Goal: Transaction & Acquisition: Book appointment/travel/reservation

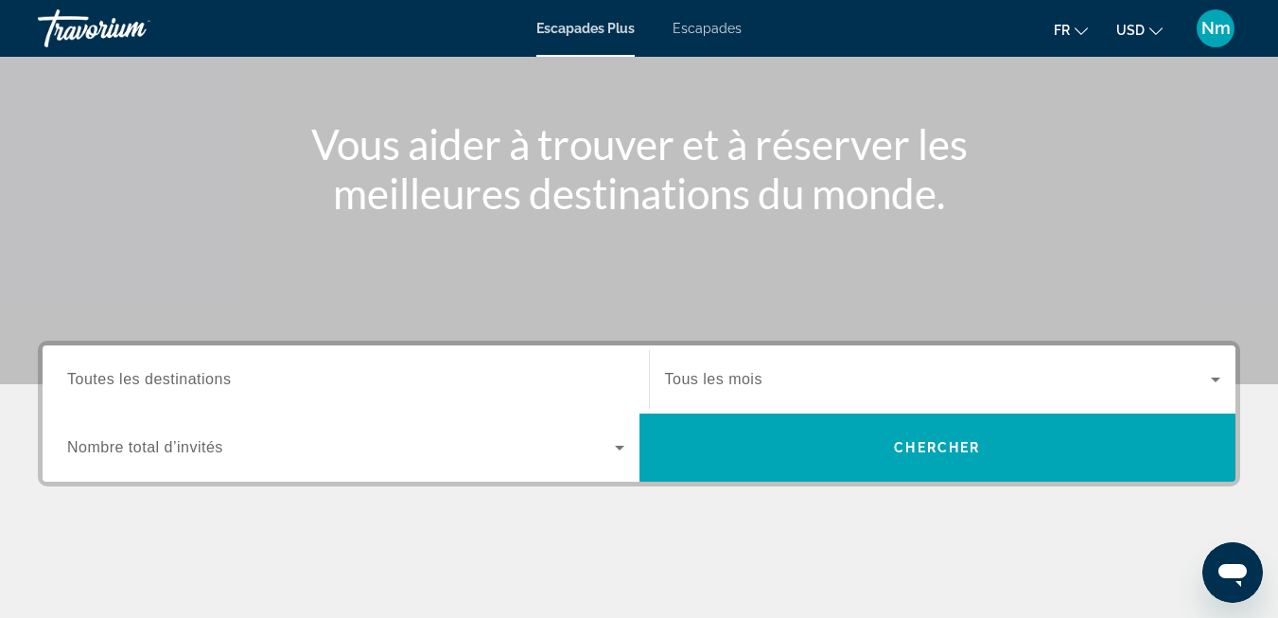
scroll to position [284, 0]
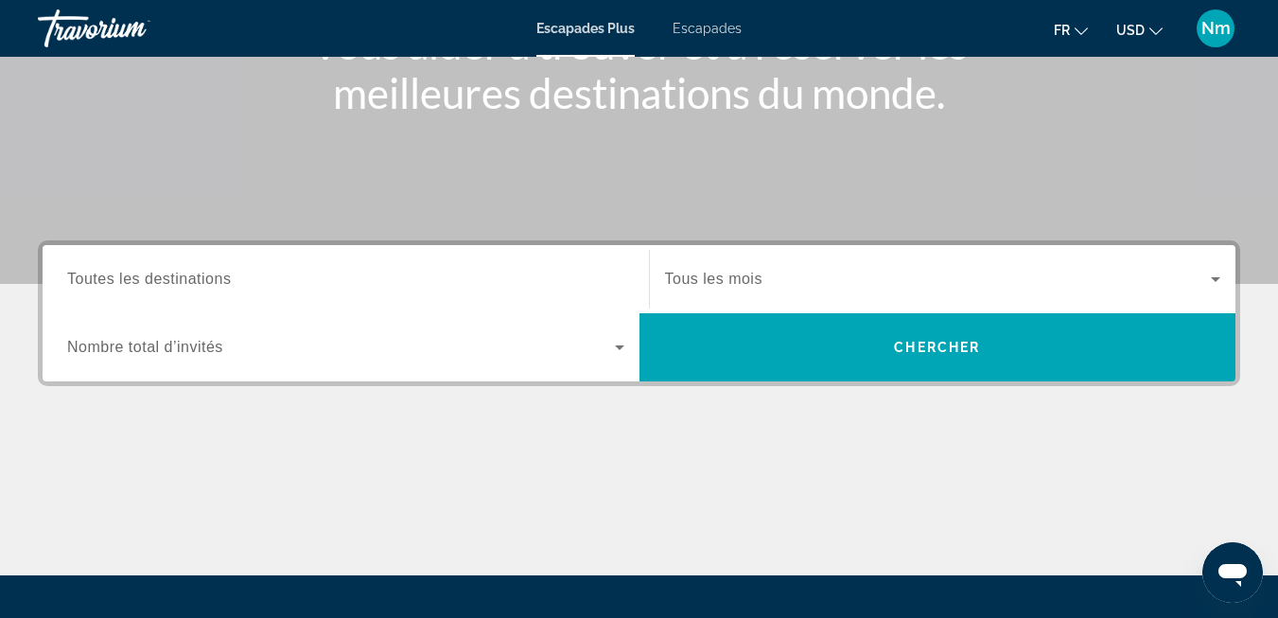
click at [195, 276] on span "Toutes les destinations" at bounding box center [149, 279] width 164 height 16
click at [195, 276] on input "Destination Toutes les destinations" at bounding box center [345, 280] width 557 height 23
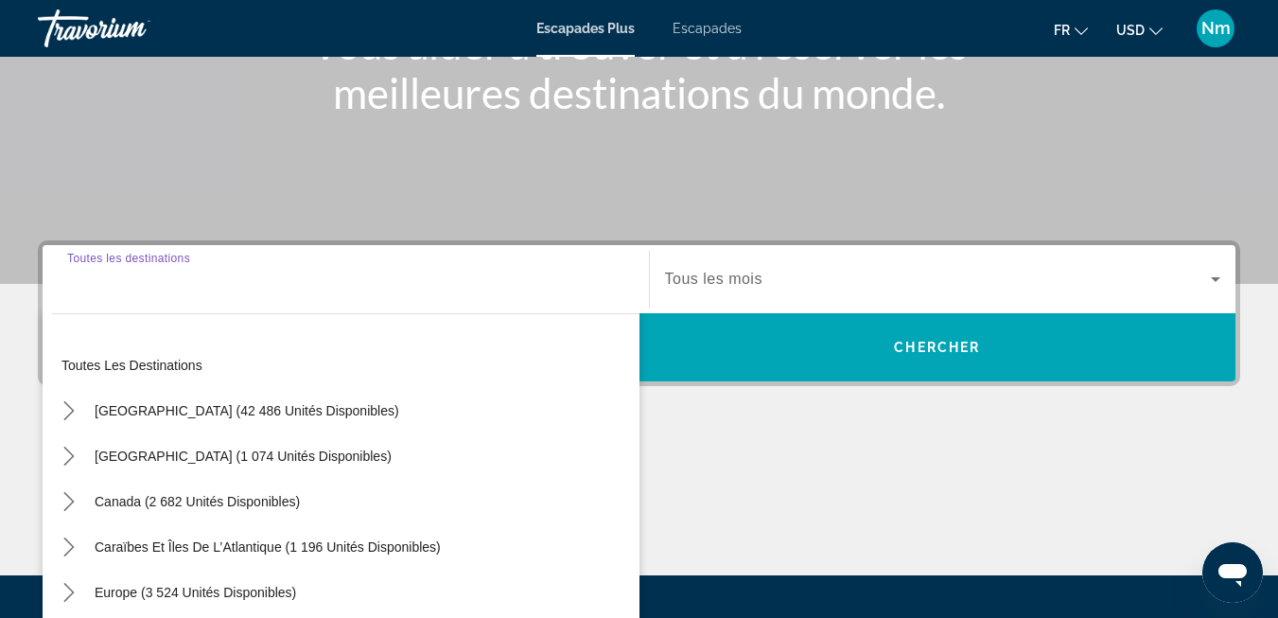
scroll to position [273, 0]
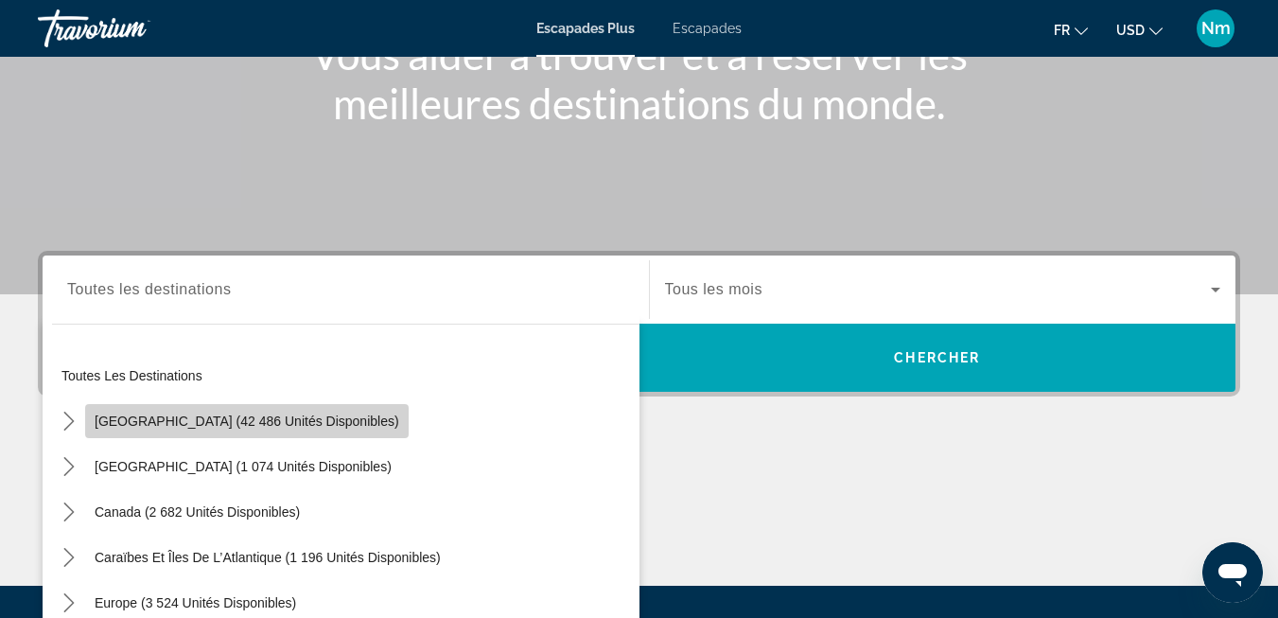
click at [268, 415] on span "[GEOGRAPHIC_DATA] (42 486 unités disponibles)" at bounding box center [247, 420] width 305 height 15
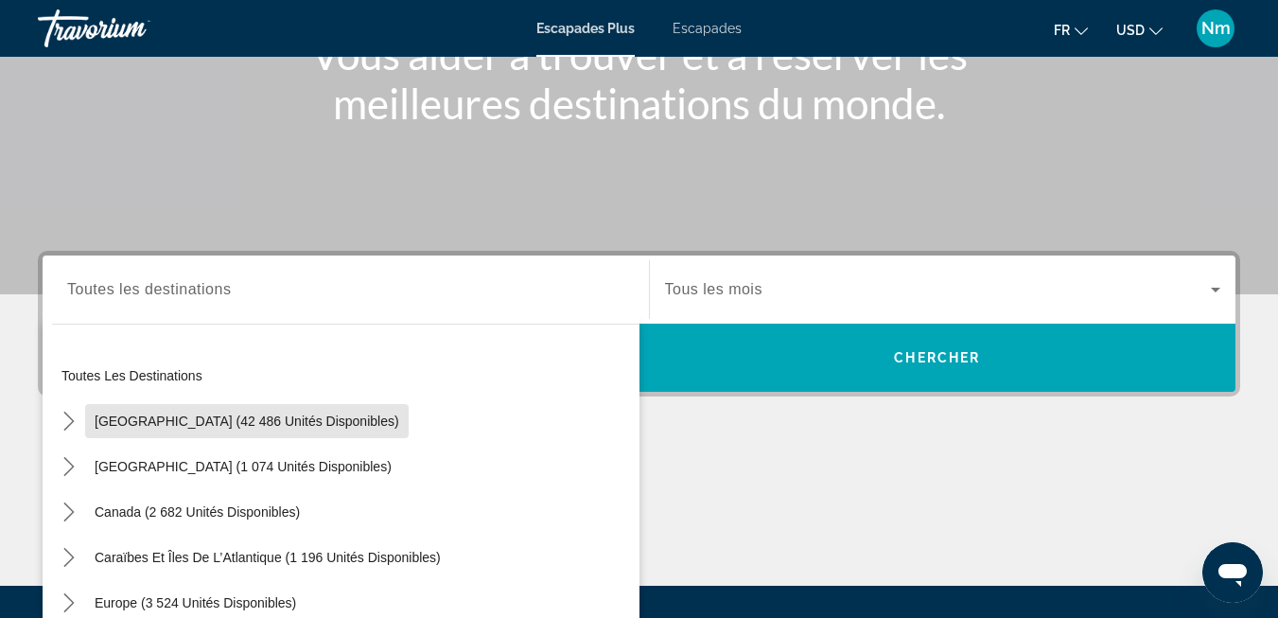
type input "**********"
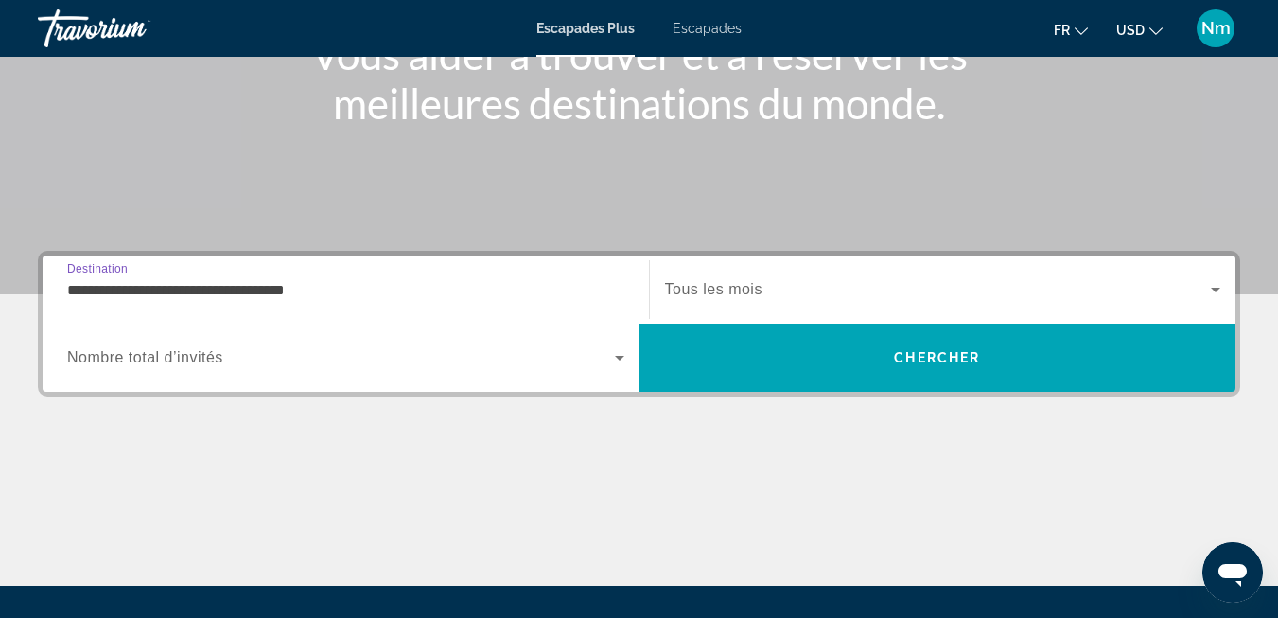
scroll to position [463, 0]
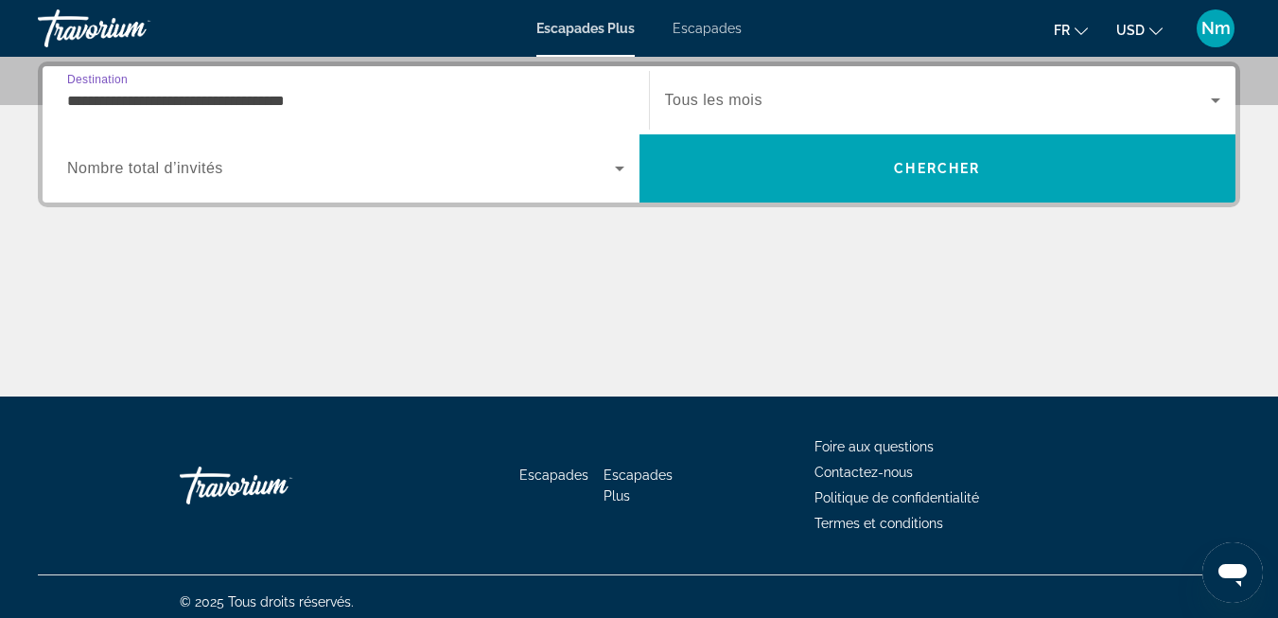
click at [620, 164] on icon "Widget de recherche" at bounding box center [619, 168] width 23 height 23
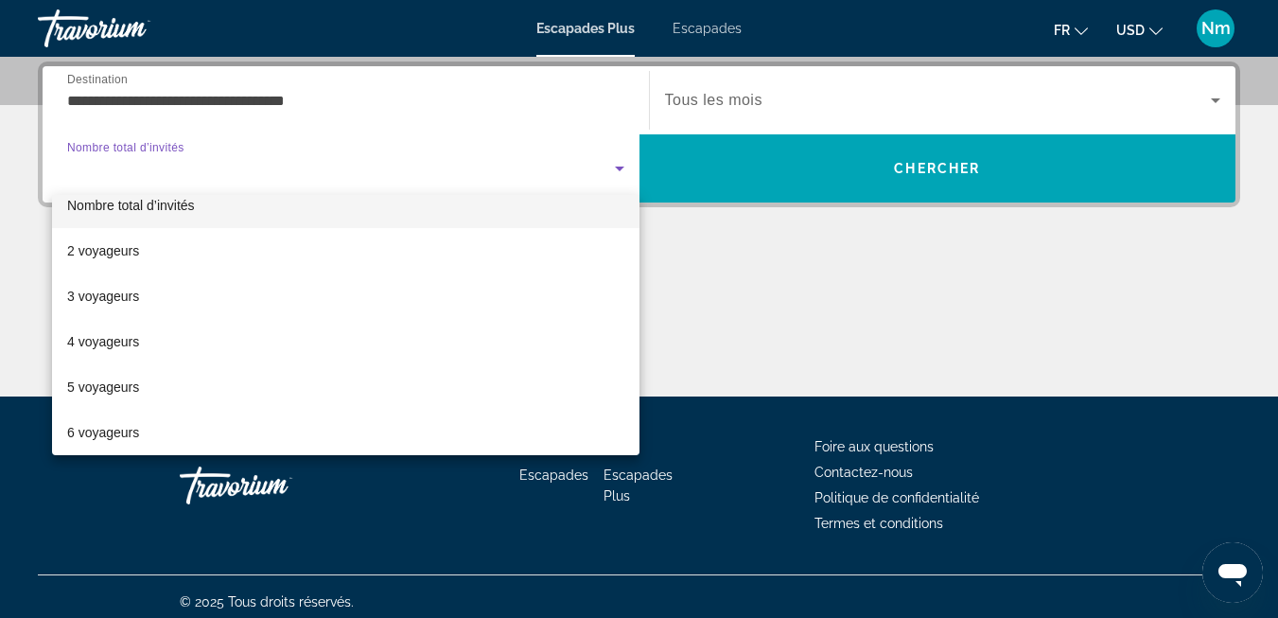
scroll to position [38, 0]
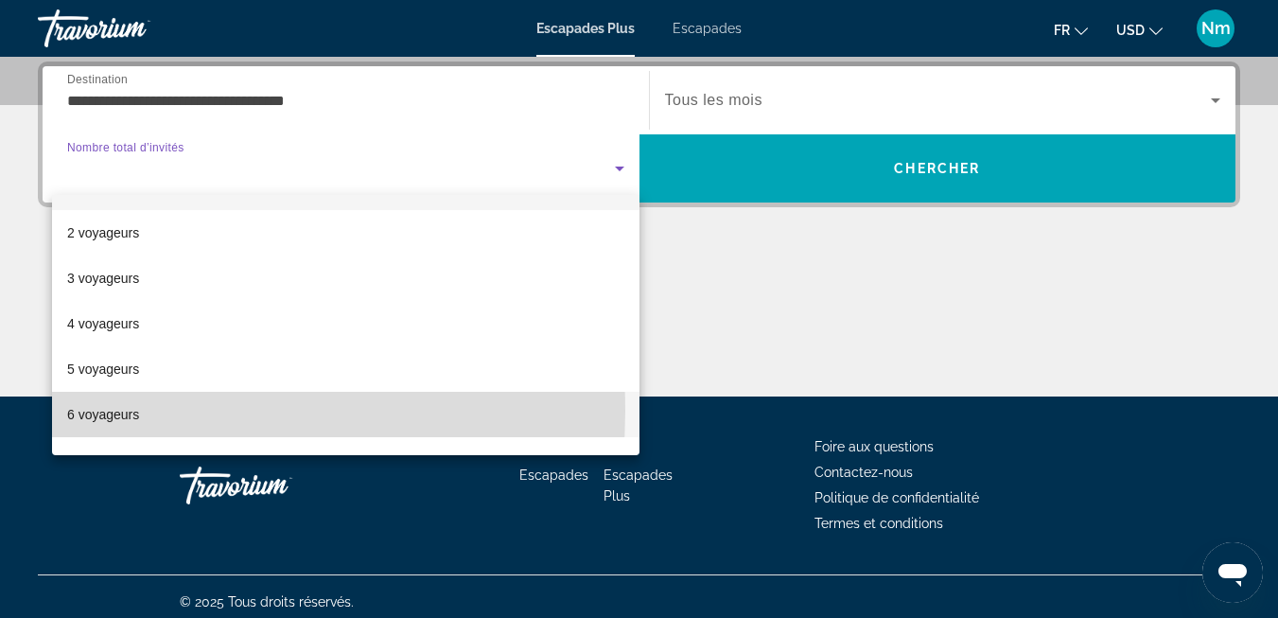
click at [115, 411] on font "6 voyageurs" at bounding box center [103, 414] width 72 height 15
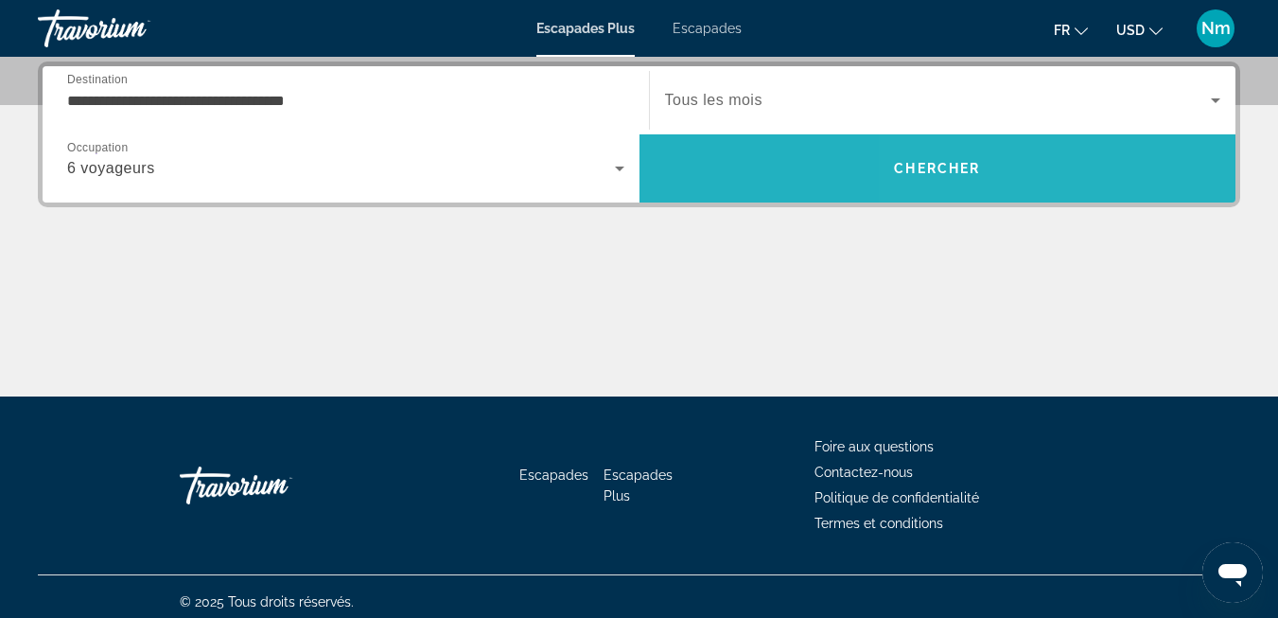
click at [1044, 166] on span "Rechercher" at bounding box center [937, 168] width 597 height 45
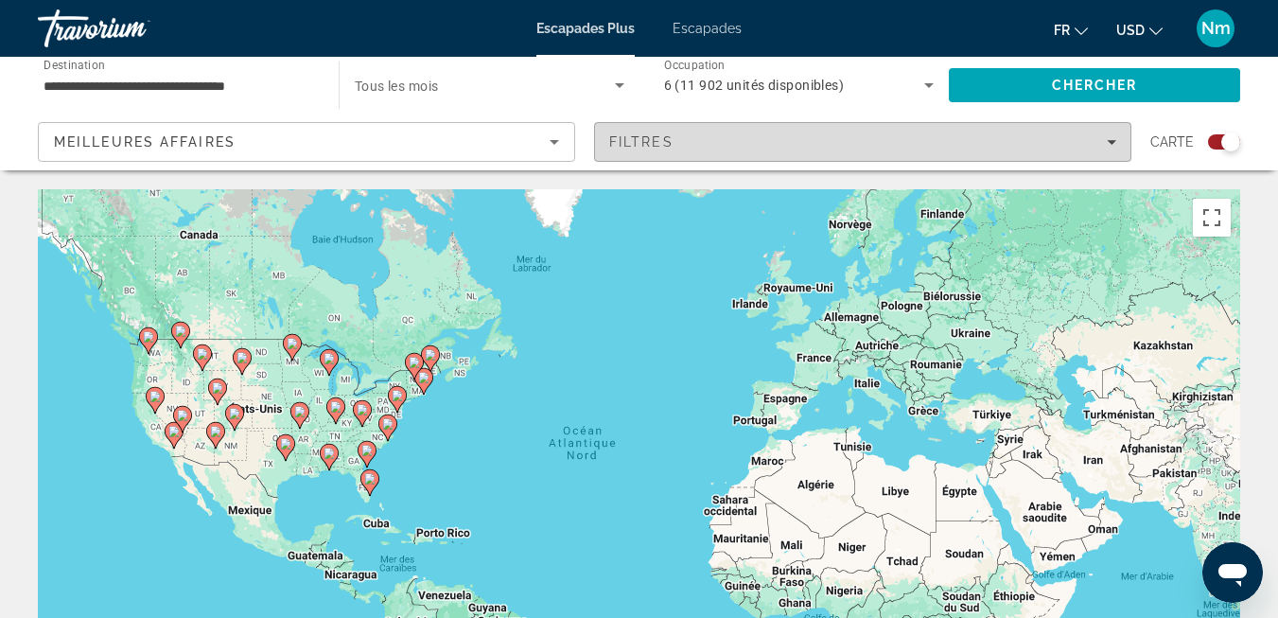
click at [1110, 133] on span "Filtres" at bounding box center [862, 141] width 535 height 45
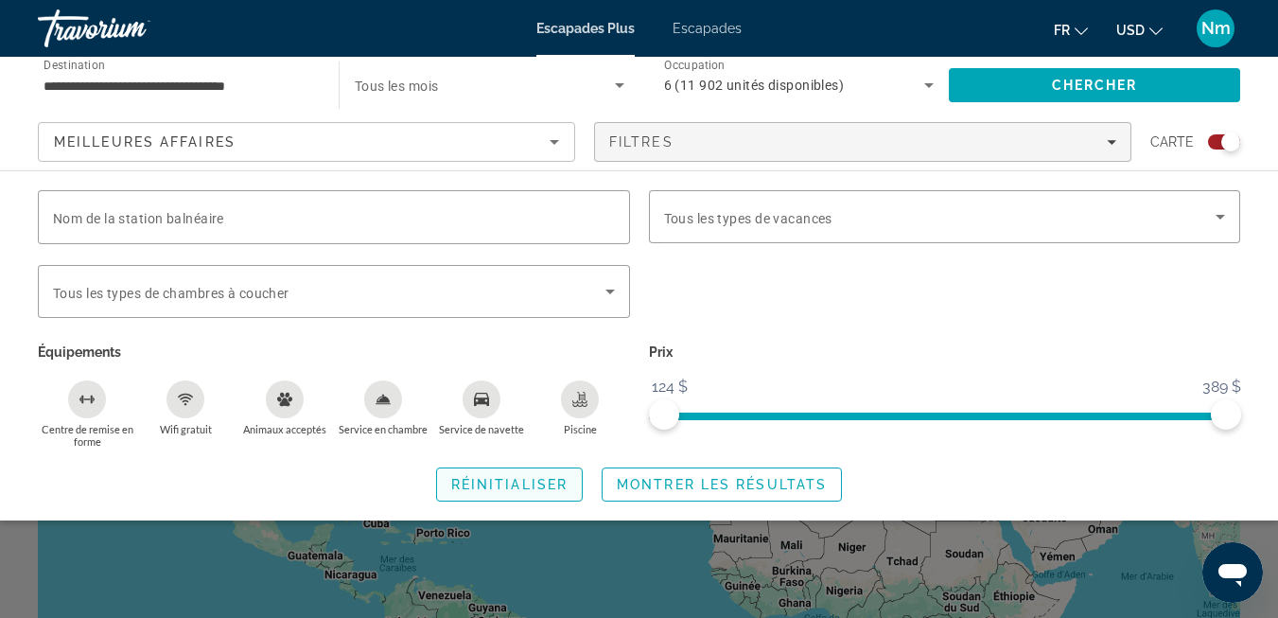
click at [485, 485] on span "Réinitialiser" at bounding box center [509, 484] width 116 height 15
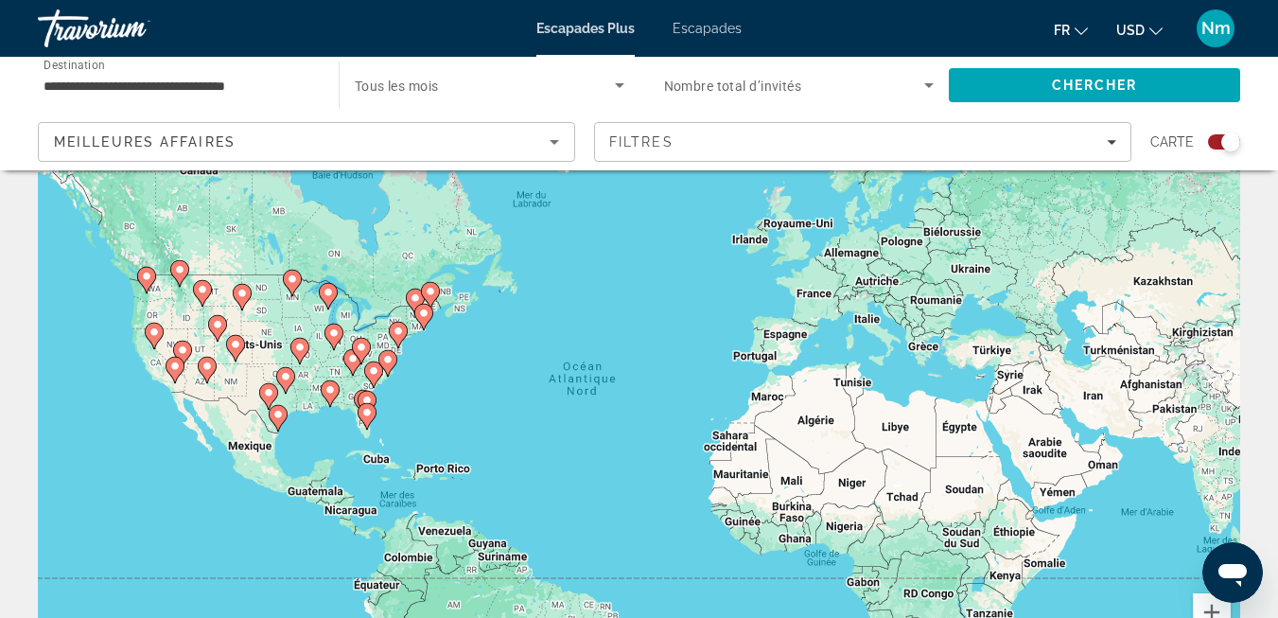
scroll to position [95, 0]
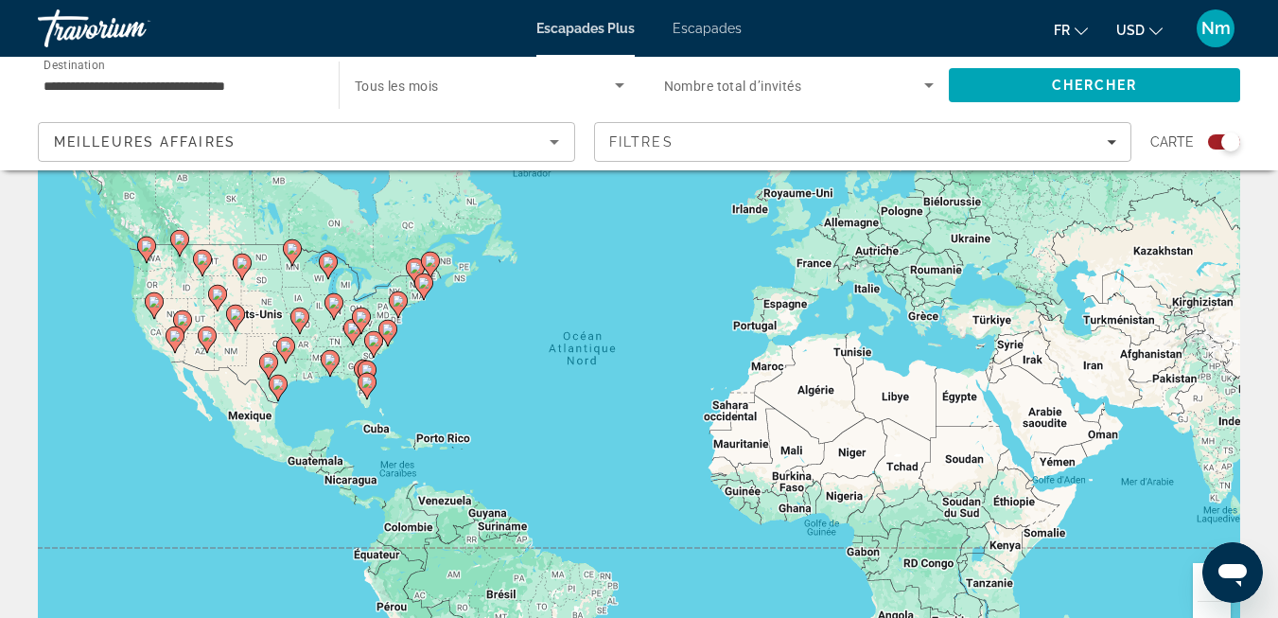
click at [406, 235] on div "Pour activer le glissement du marqueur avec le clavier, appuyez sur Alt+Entrée.…" at bounding box center [639, 379] width 1202 height 568
click at [393, 233] on div "Pour activer le glissement du marqueur avec le clavier, appuyez sur Alt+Entrée.…" at bounding box center [639, 379] width 1202 height 568
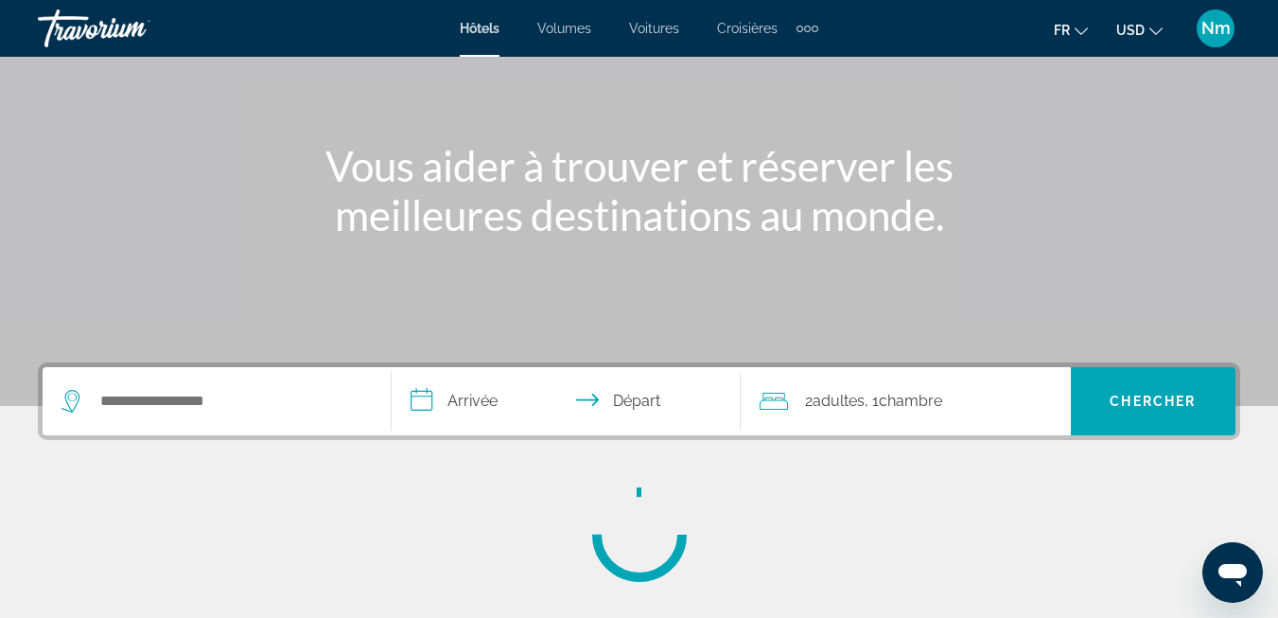
scroll to position [95, 0]
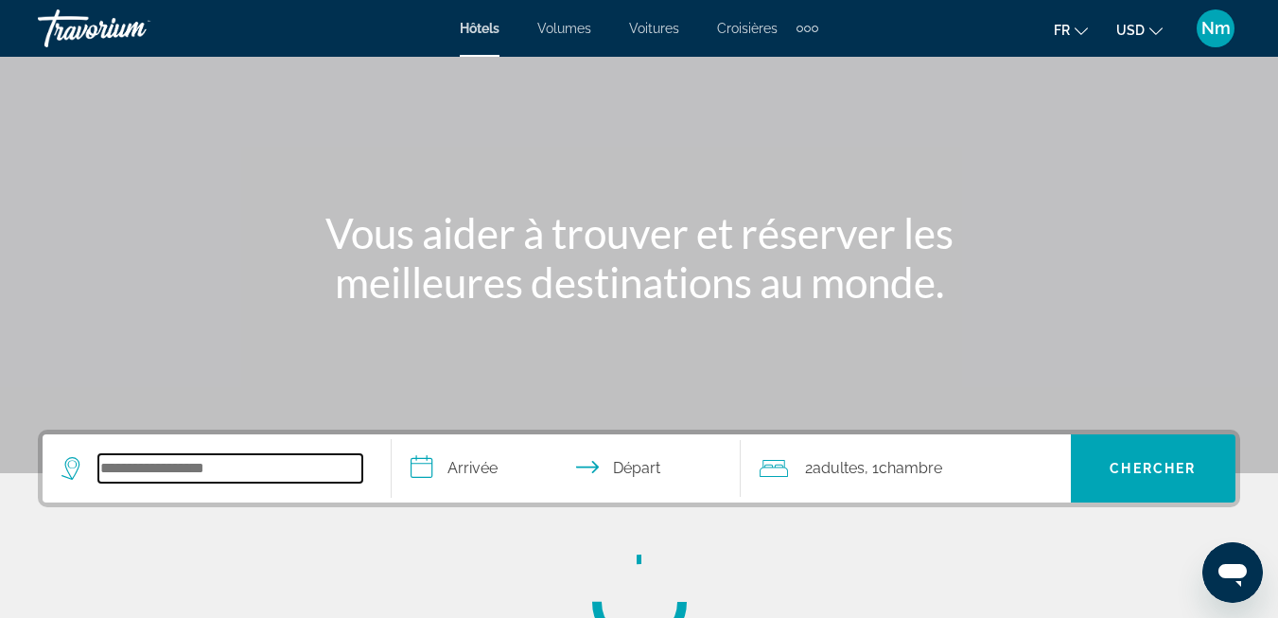
click at [174, 466] on input "Rechercher une destination hôtelière" at bounding box center [230, 468] width 264 height 28
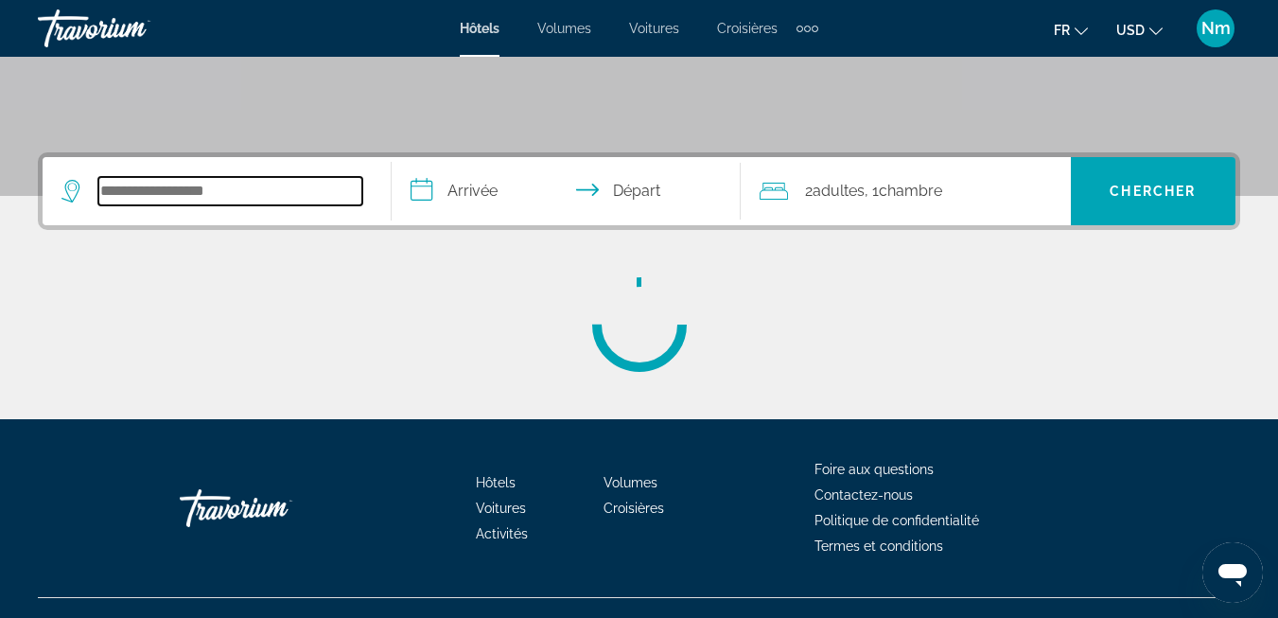
scroll to position [405, 0]
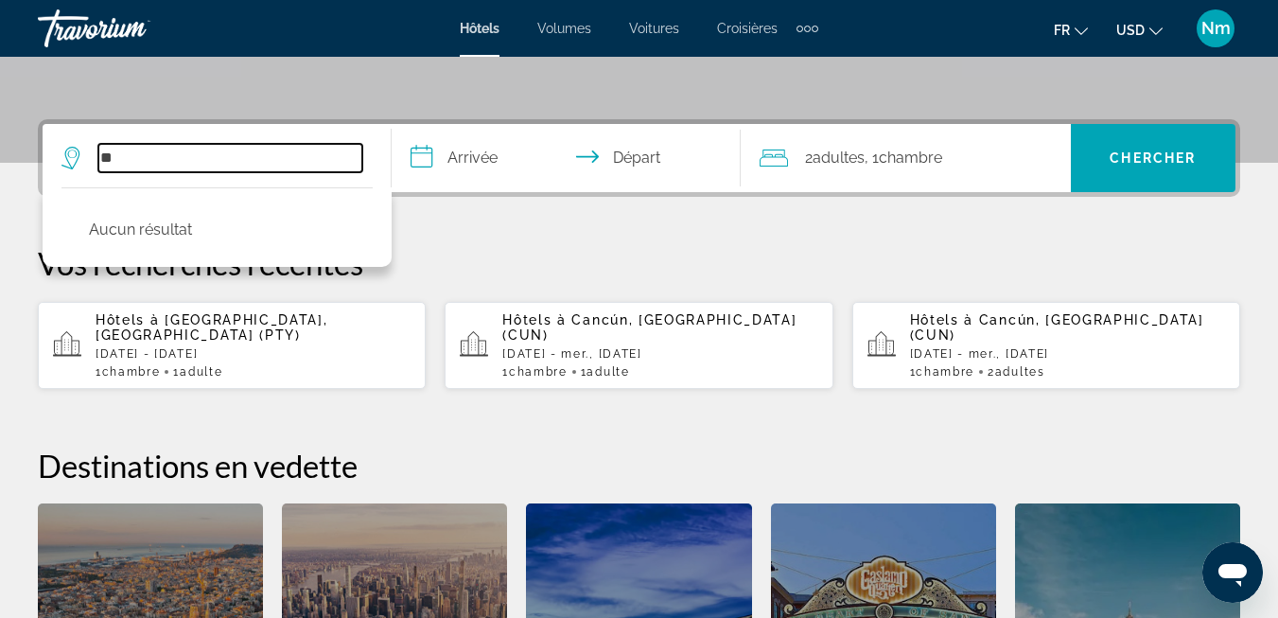
type input "*"
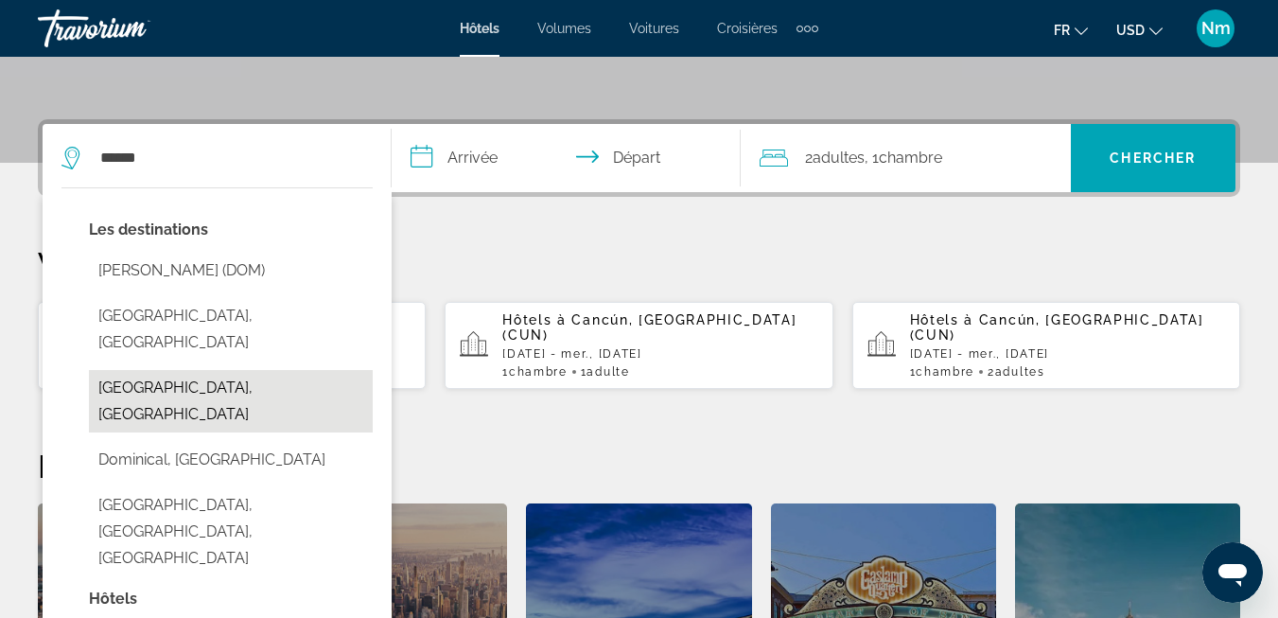
click at [139, 370] on button "[GEOGRAPHIC_DATA], [GEOGRAPHIC_DATA]" at bounding box center [231, 401] width 284 height 62
type input "**********"
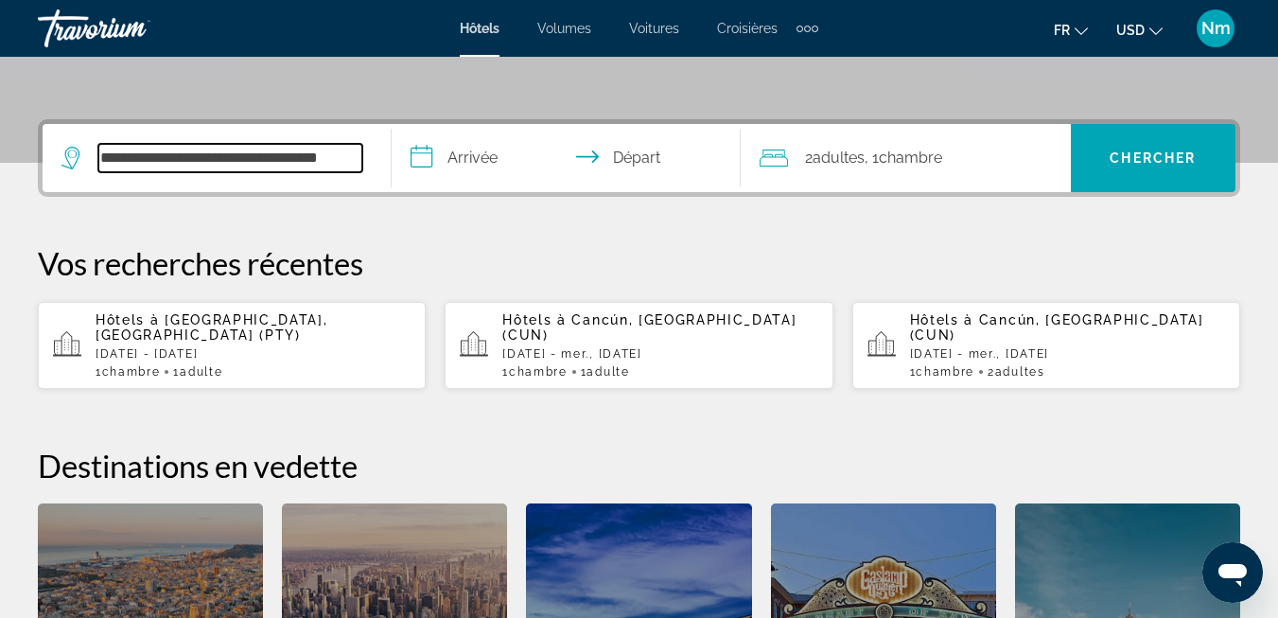
scroll to position [463, 0]
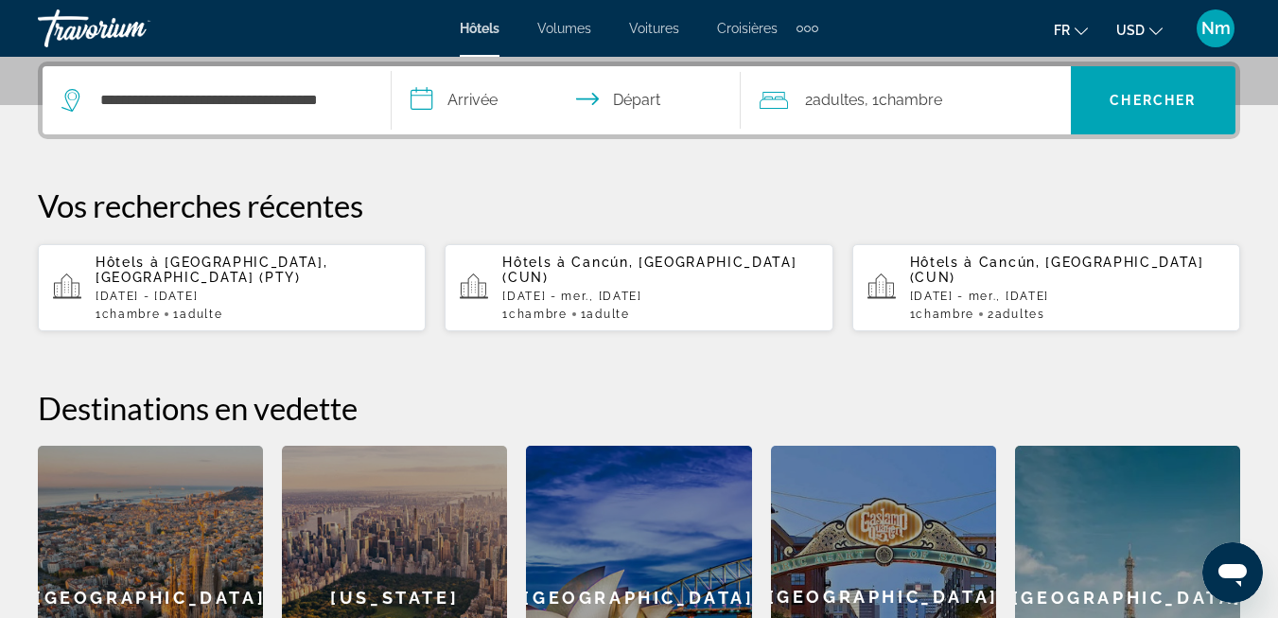
click at [426, 97] on input "**********" at bounding box center [570, 103] width 357 height 74
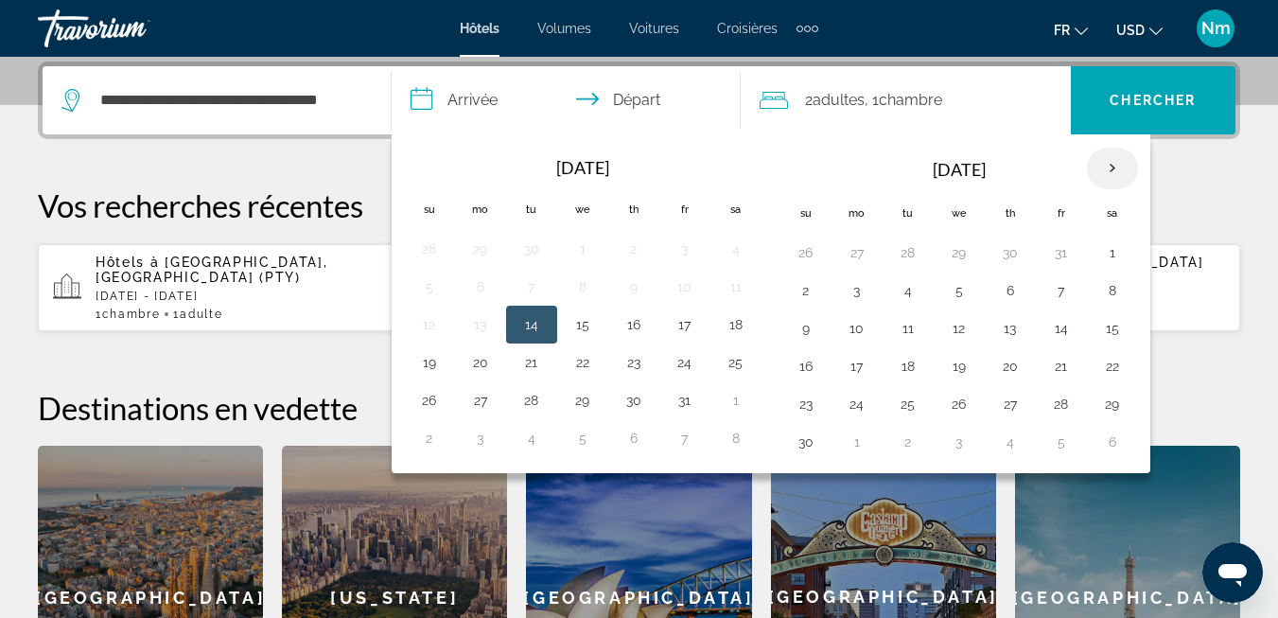
click at [1110, 162] on th "Next month" at bounding box center [1112, 169] width 51 height 42
click at [1009, 322] on button "18" at bounding box center [1010, 328] width 30 height 26
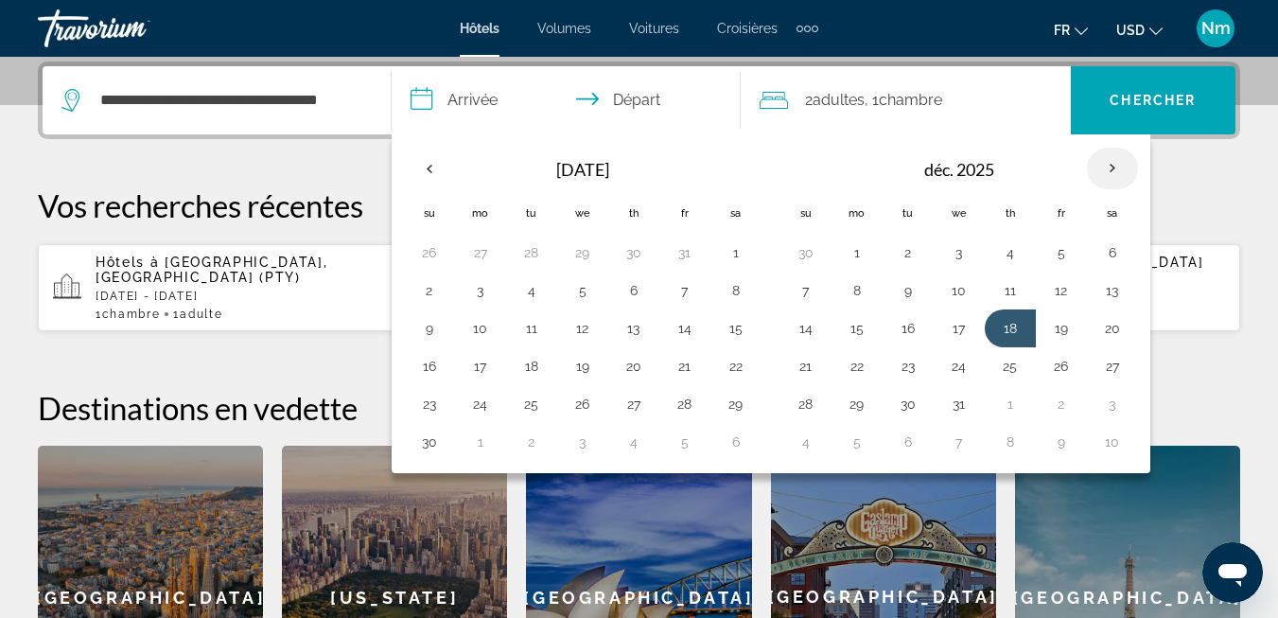
click at [1110, 164] on th "Next month" at bounding box center [1112, 169] width 51 height 42
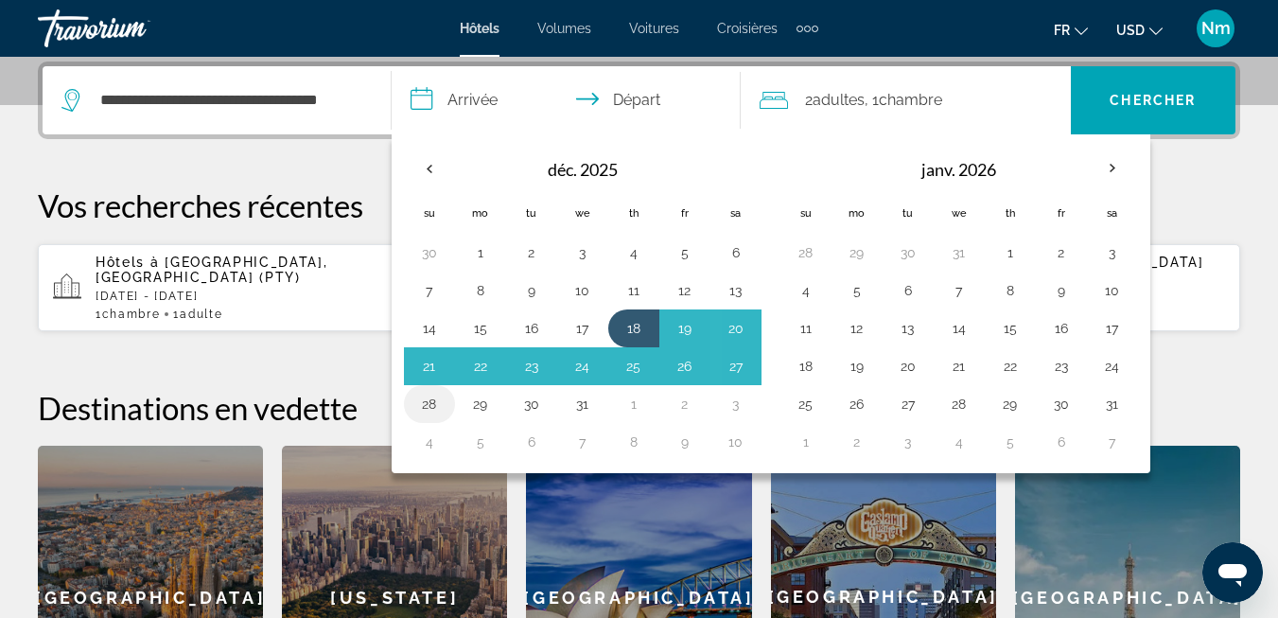
click at [426, 400] on button "28" at bounding box center [429, 404] width 30 height 26
type input "**********"
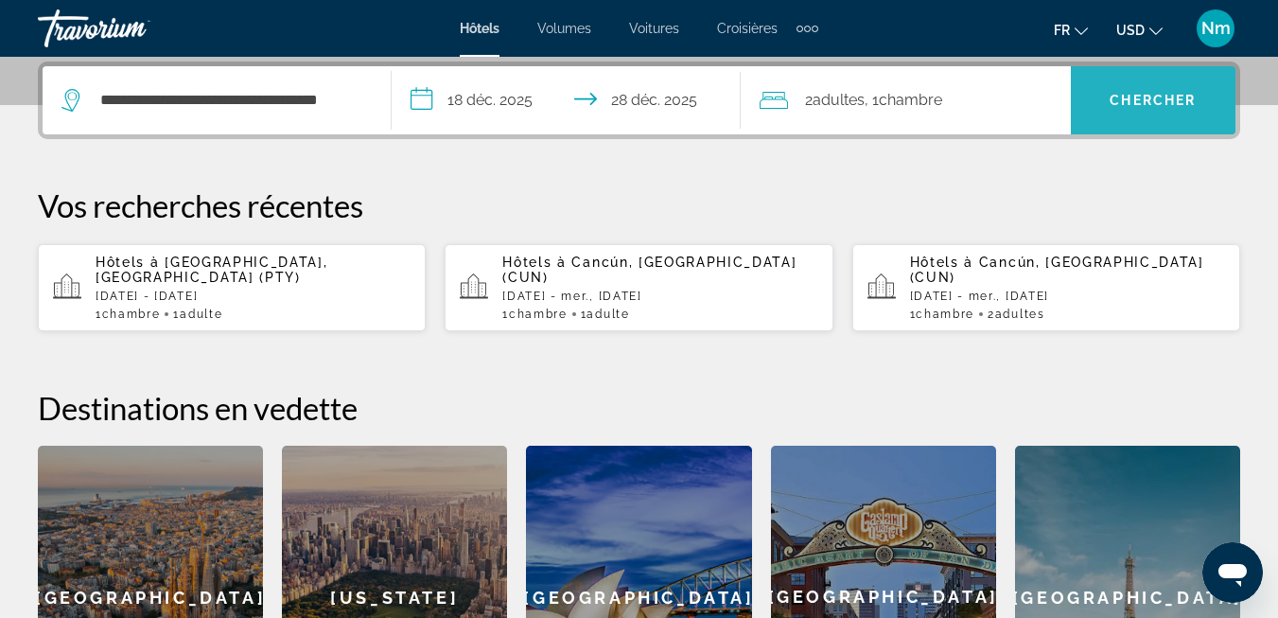
click at [1161, 96] on span "Chercher" at bounding box center [1153, 100] width 86 height 15
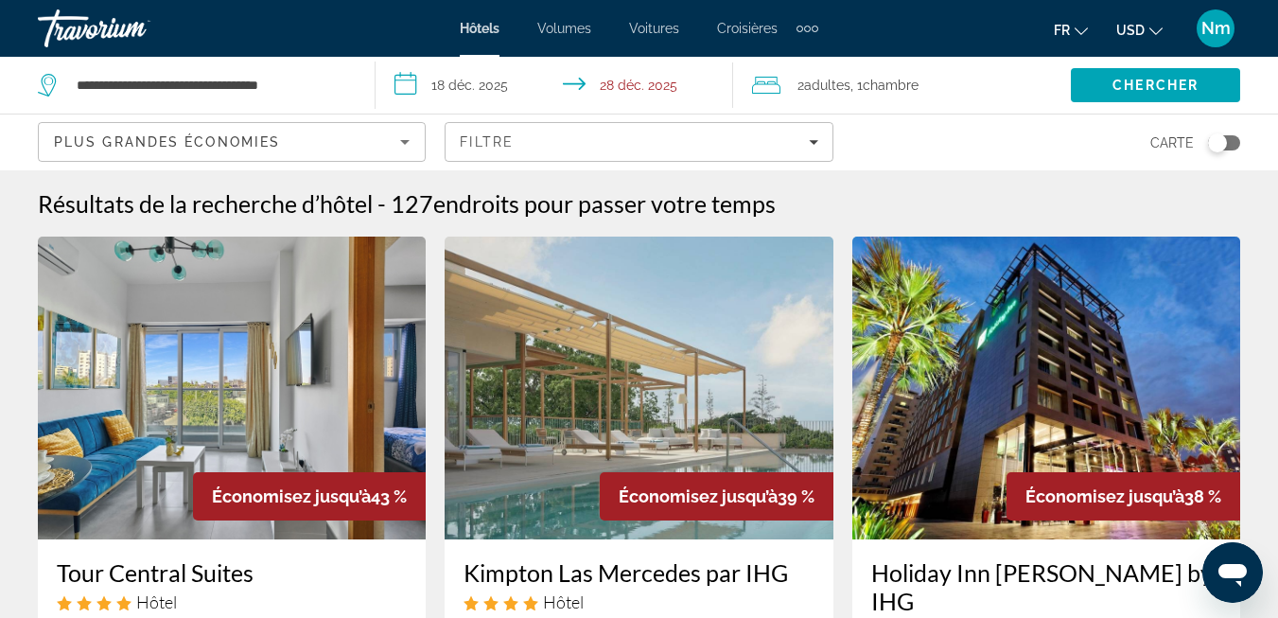
click at [1155, 26] on icon "Changer de devise" at bounding box center [1155, 31] width 13 height 13
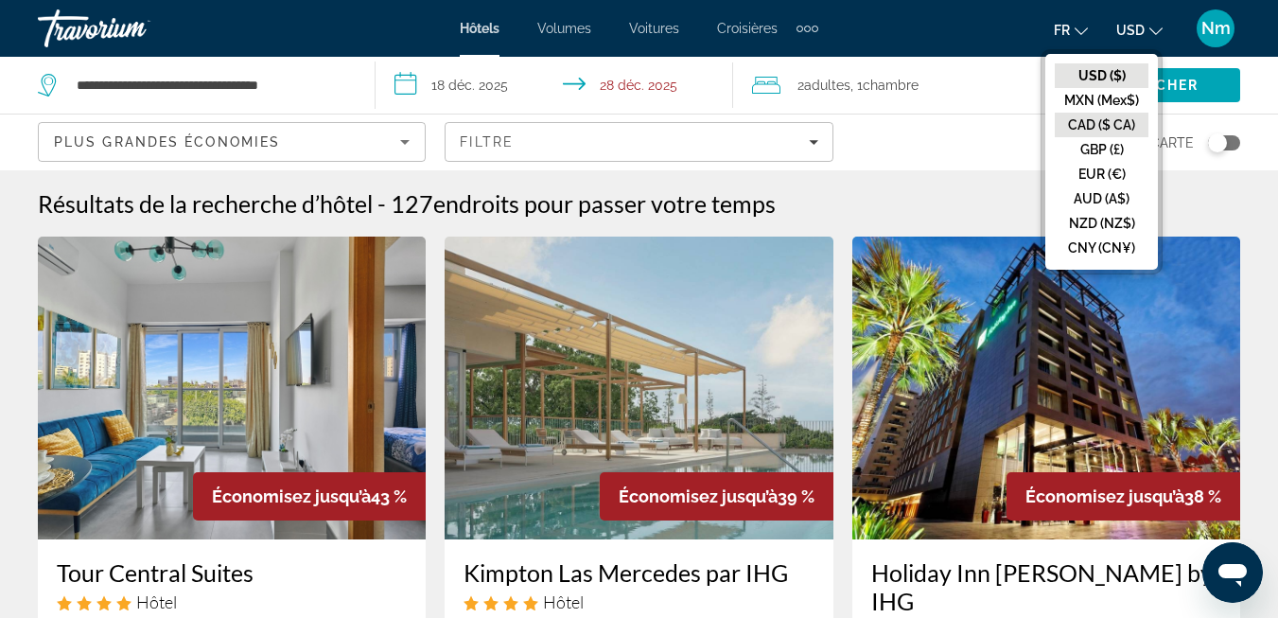
click at [1098, 124] on button "CAD ($ CA)" at bounding box center [1102, 125] width 94 height 25
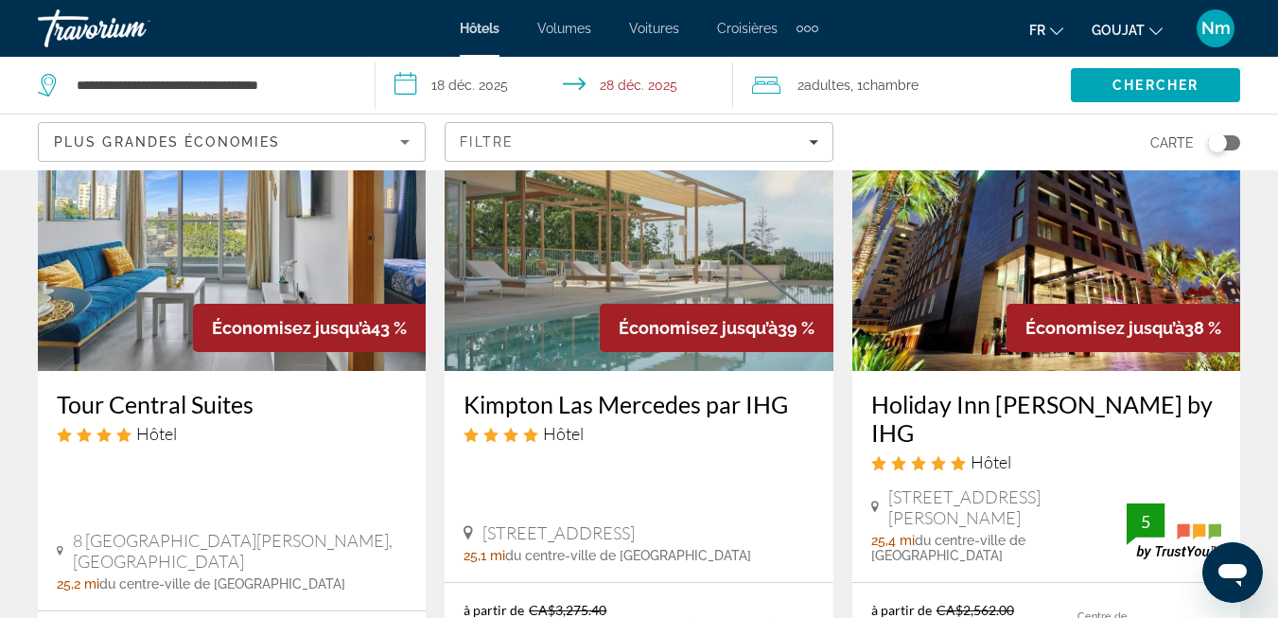
scroll to position [189, 0]
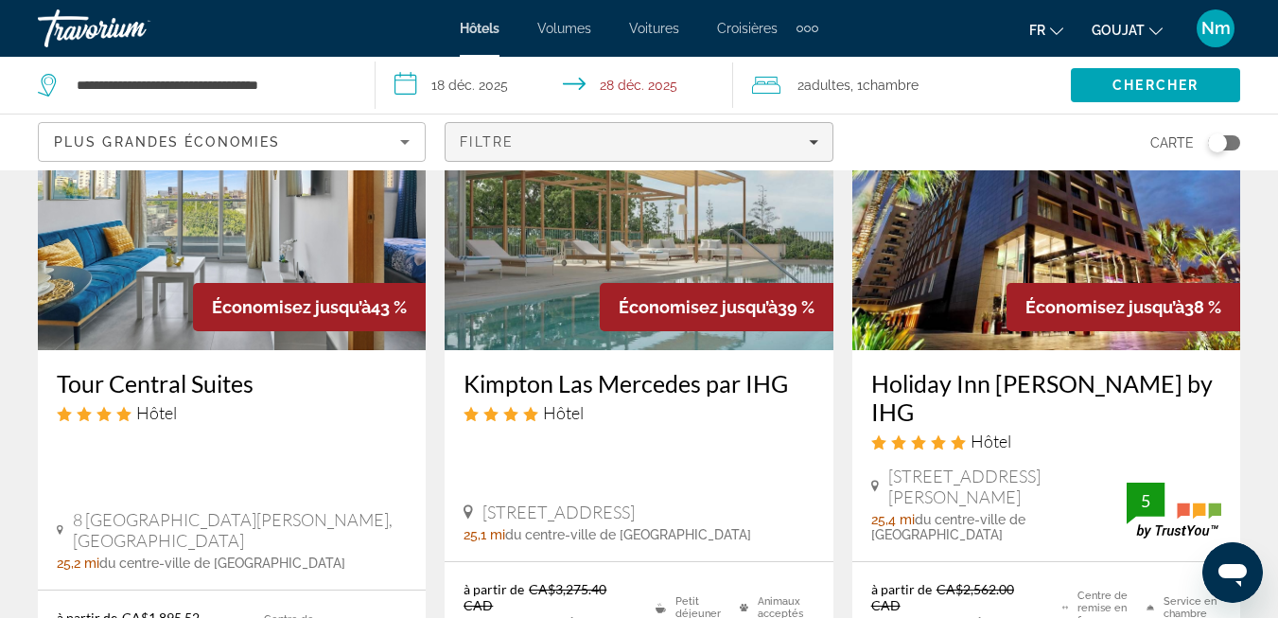
click at [808, 136] on div "Filtre" at bounding box center [639, 141] width 358 height 15
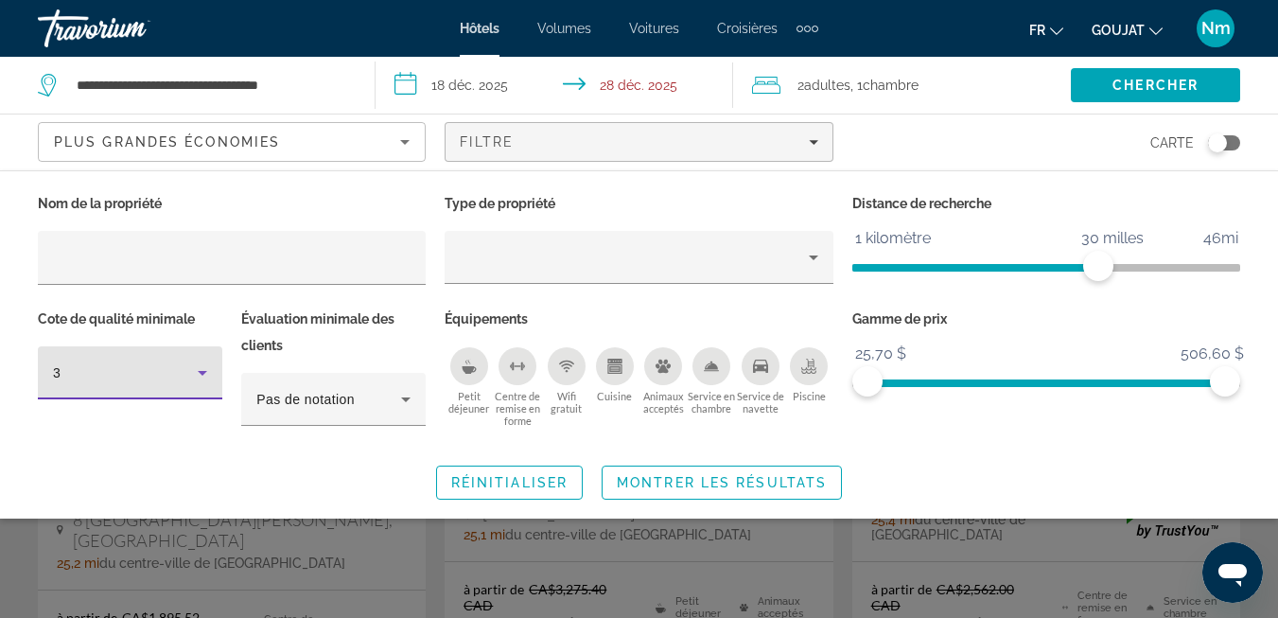
click at [202, 367] on icon "Filtres d’hôtel" at bounding box center [202, 372] width 23 height 23
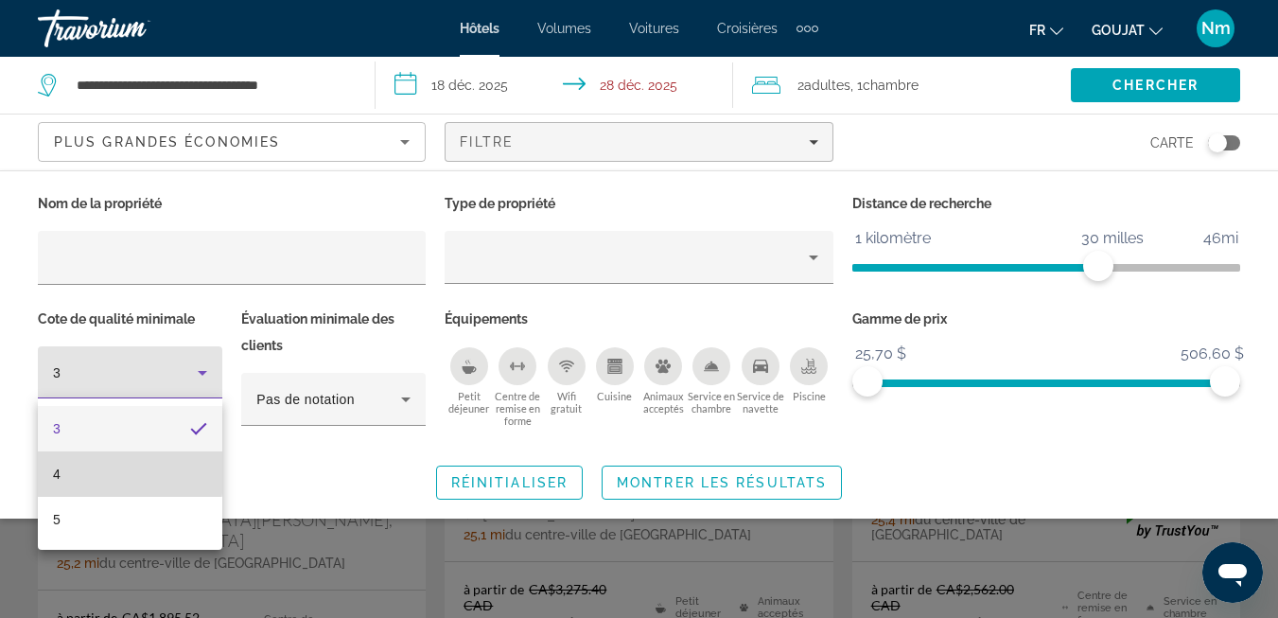
click at [63, 470] on mat-option "4" at bounding box center [130, 473] width 184 height 45
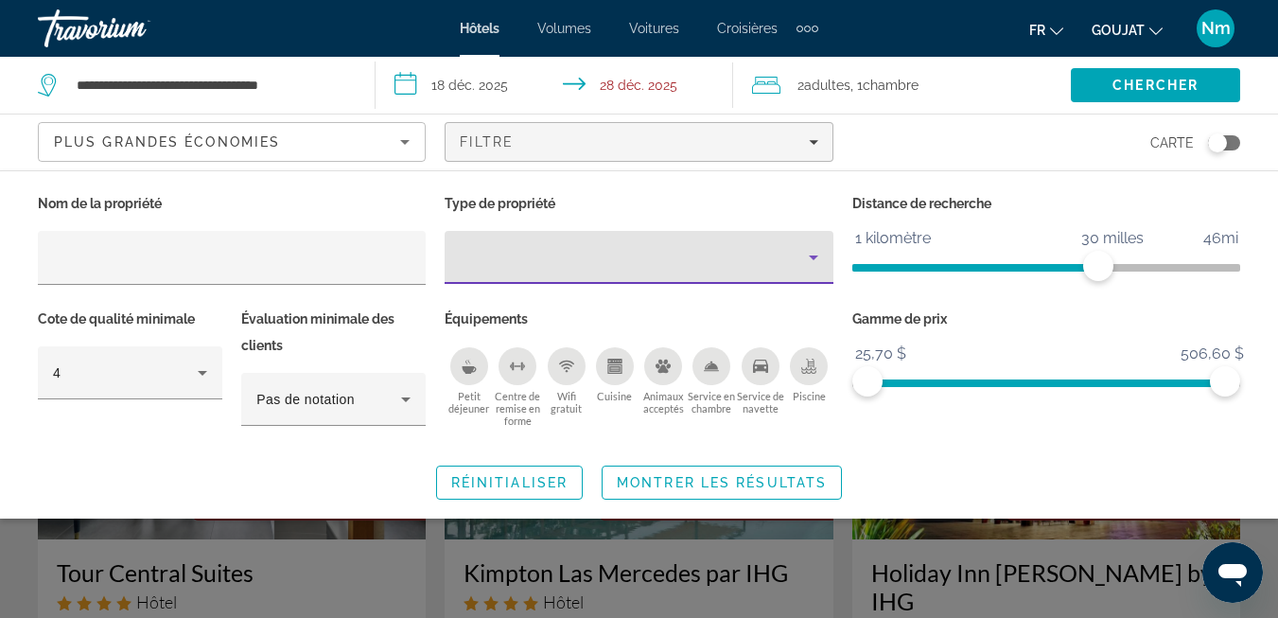
click at [811, 254] on icon "Type de propriété" at bounding box center [813, 257] width 23 height 23
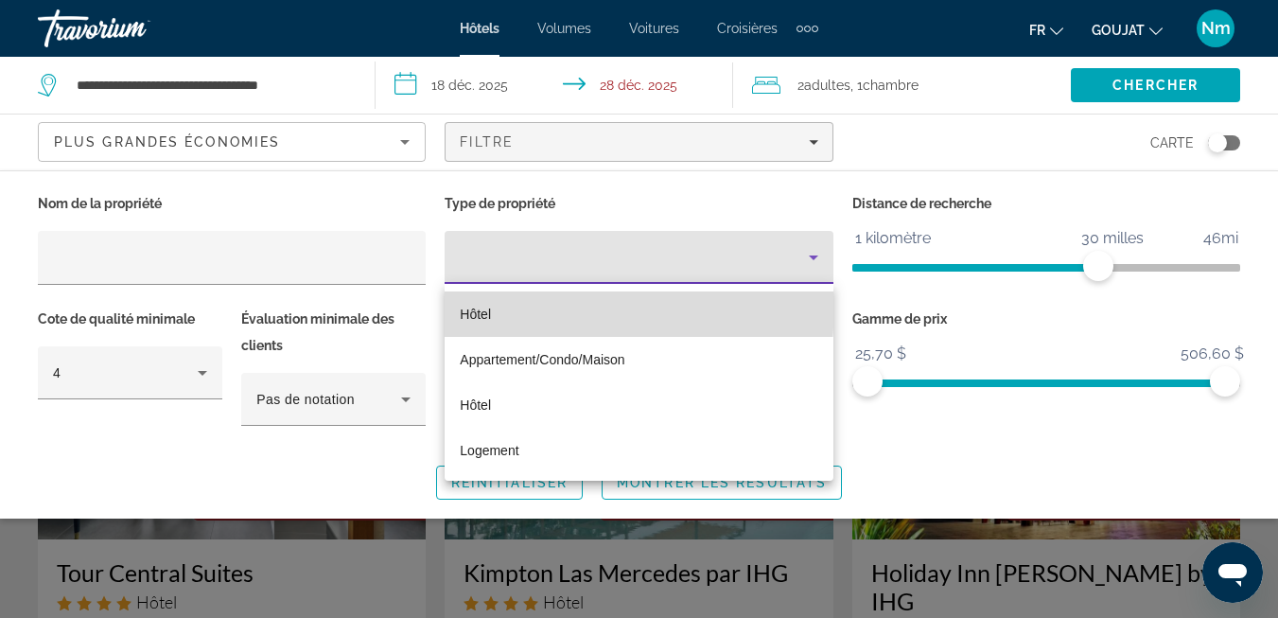
click at [481, 304] on span "Hôtel" at bounding box center [475, 314] width 31 height 23
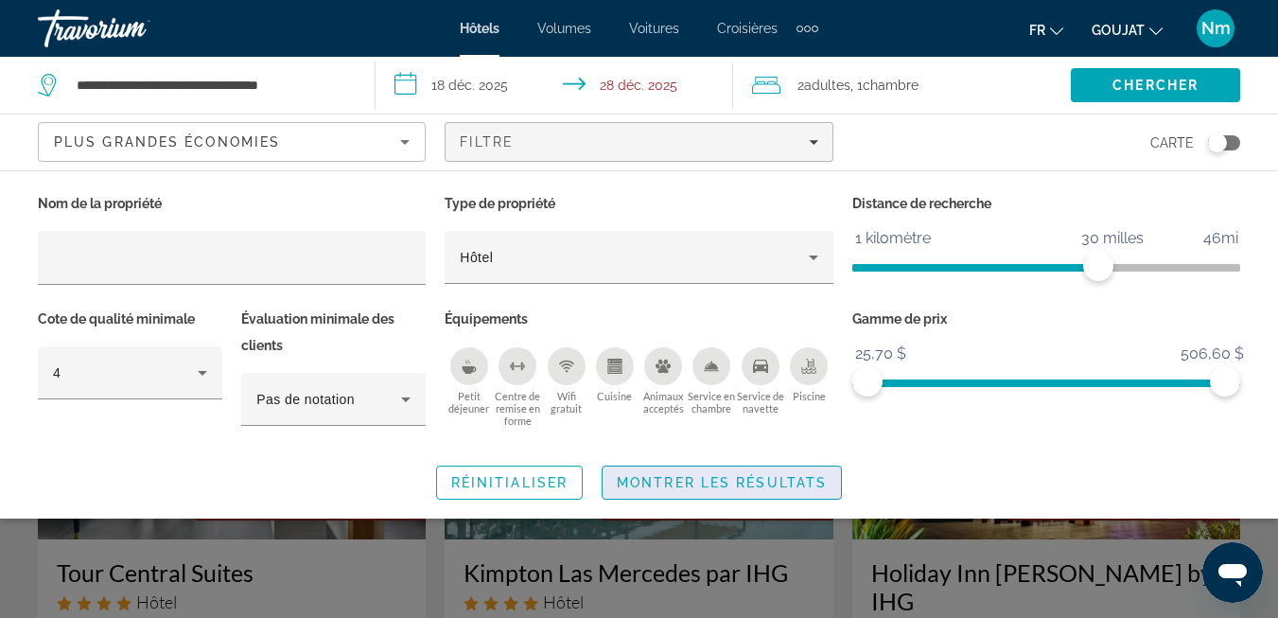
click at [703, 480] on span "Montrer les résultats" at bounding box center [722, 482] width 210 height 15
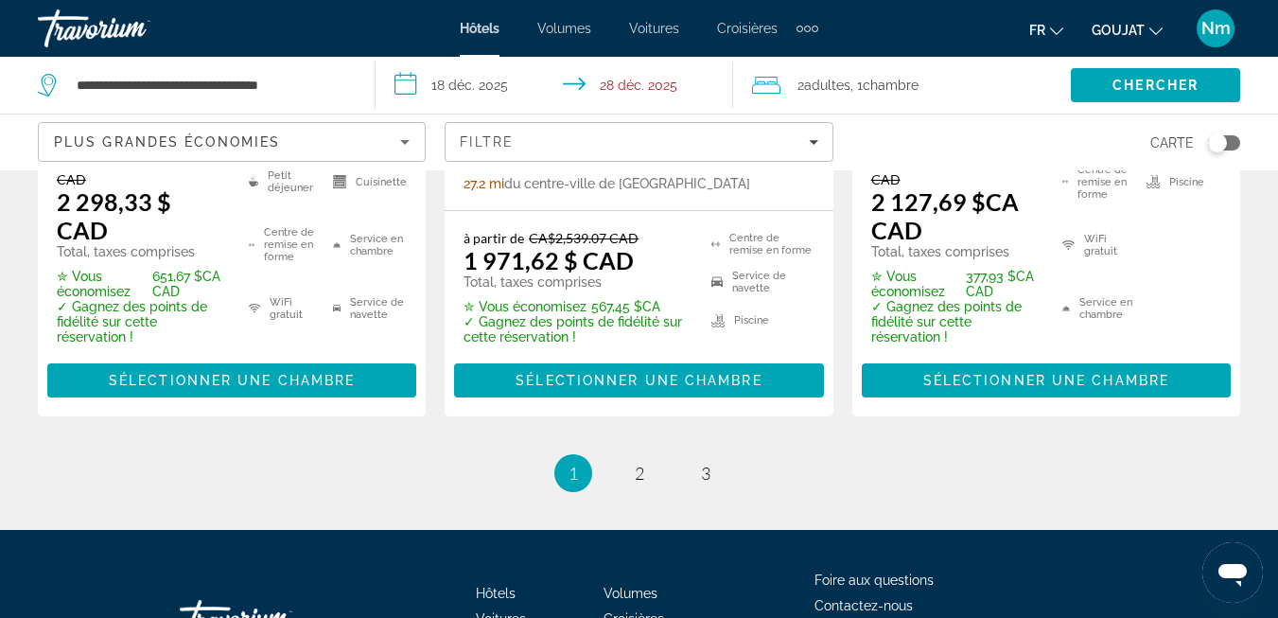
scroll to position [3121, 0]
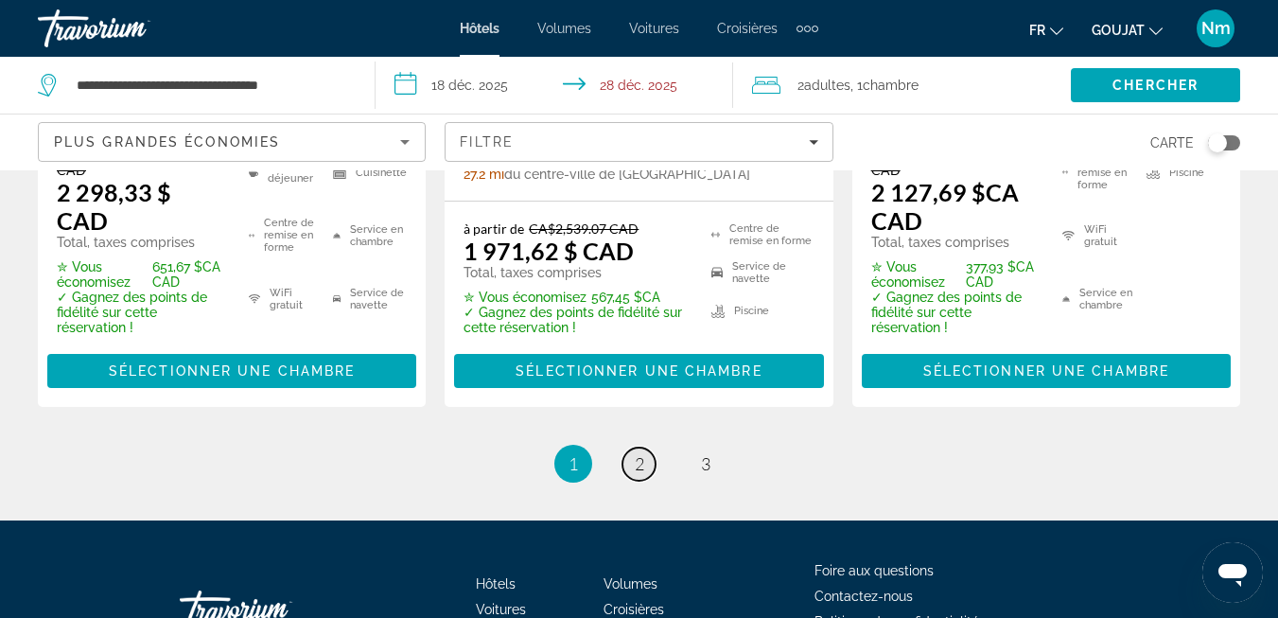
click at [640, 453] on span "2" at bounding box center [639, 463] width 9 height 21
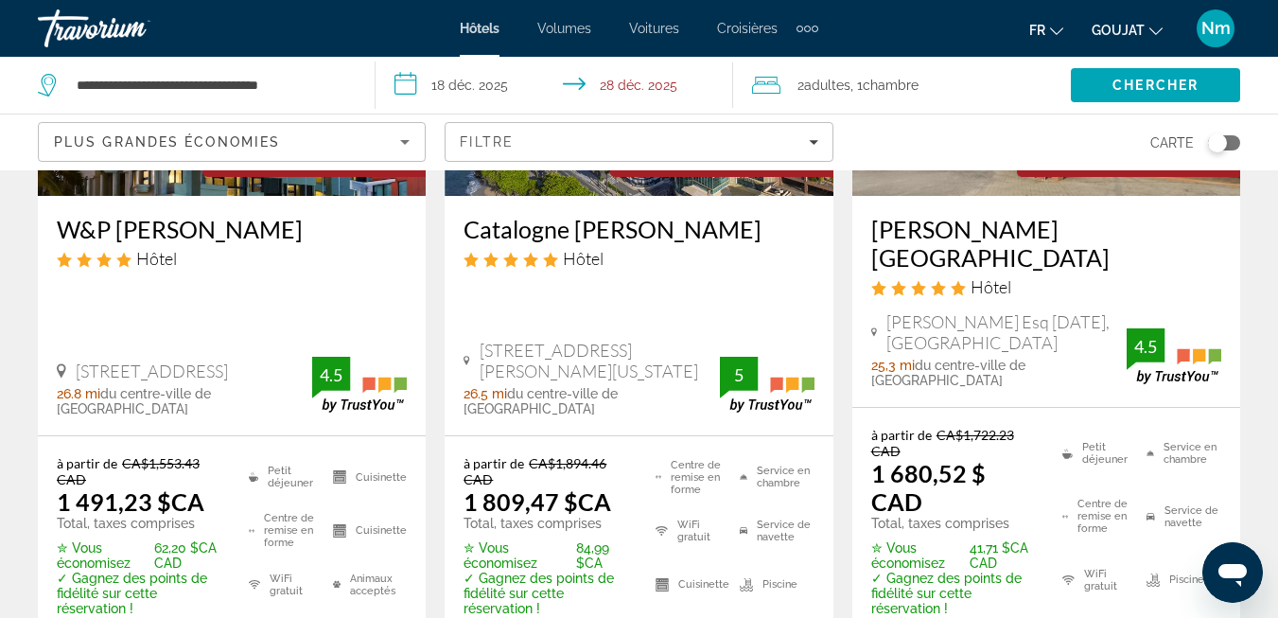
scroll to position [3027, 0]
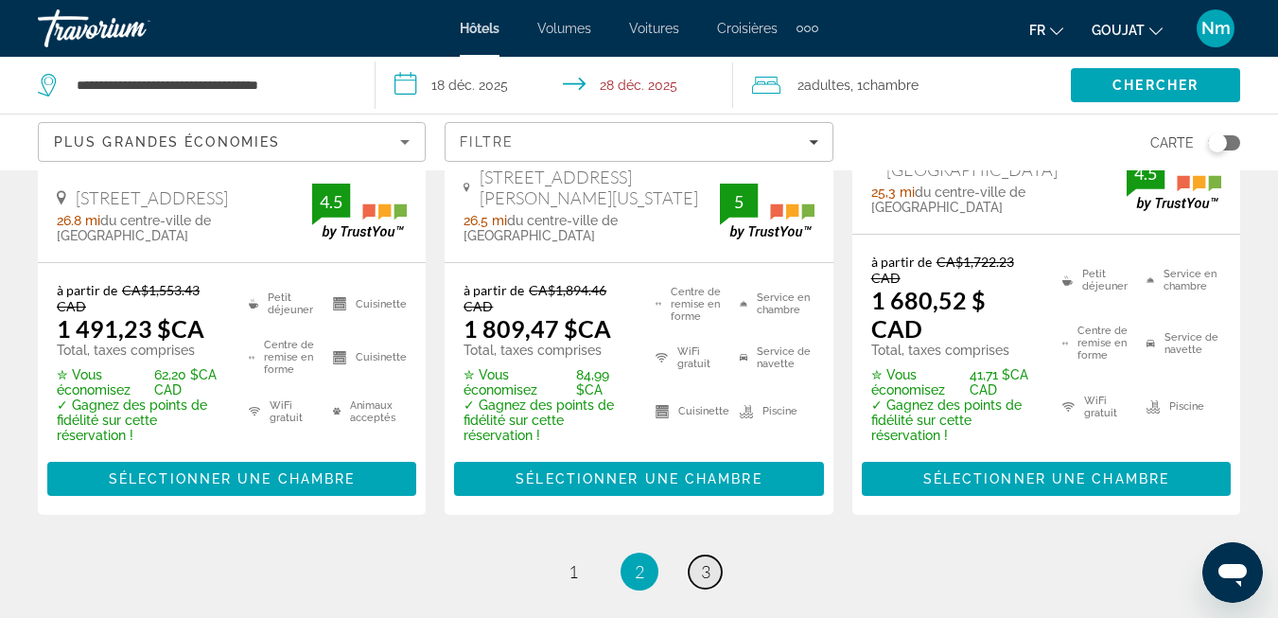
click at [701, 561] on span "3" at bounding box center [705, 571] width 9 height 21
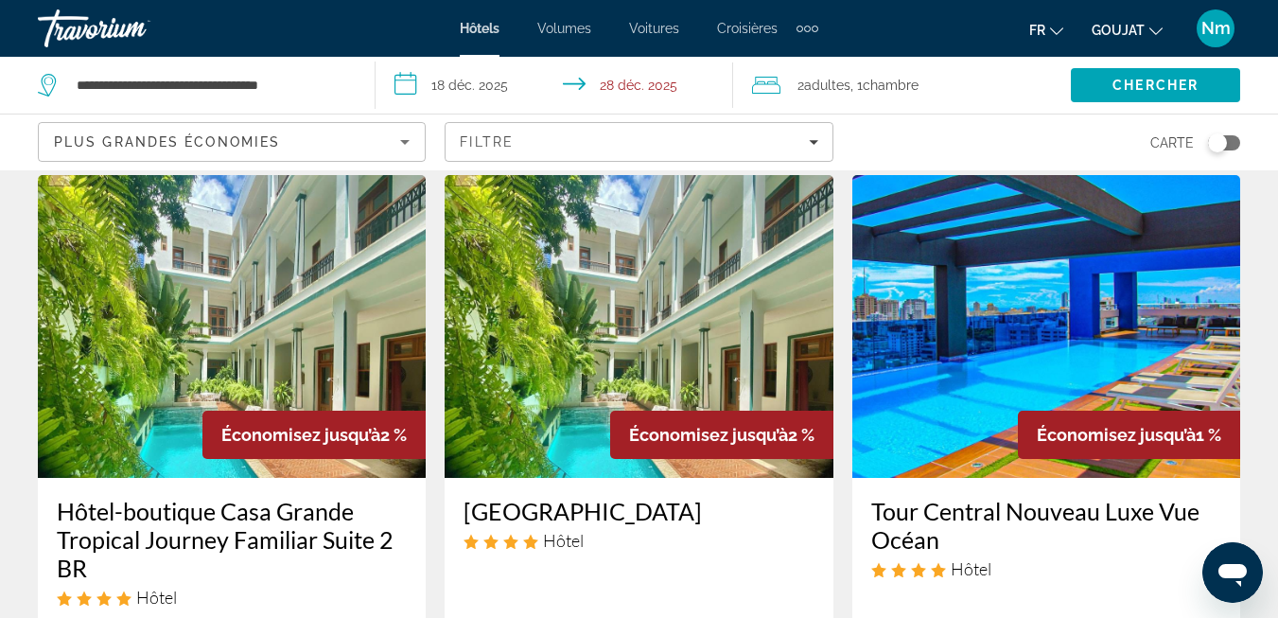
scroll to position [95, 0]
